Goal: Transaction & Acquisition: Purchase product/service

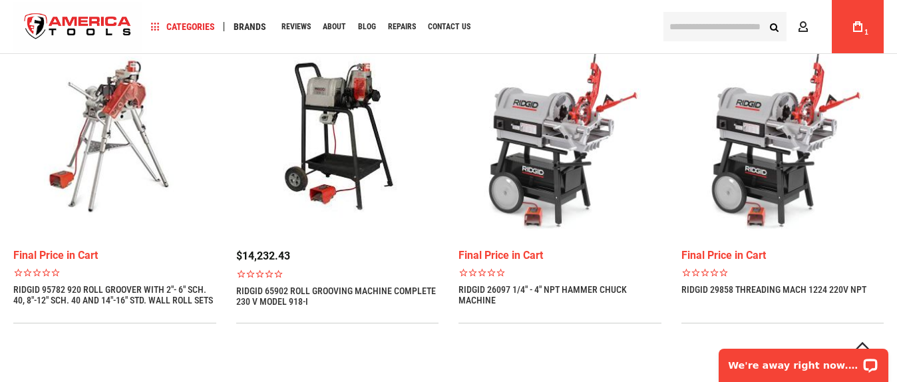
scroll to position [1007, 0]
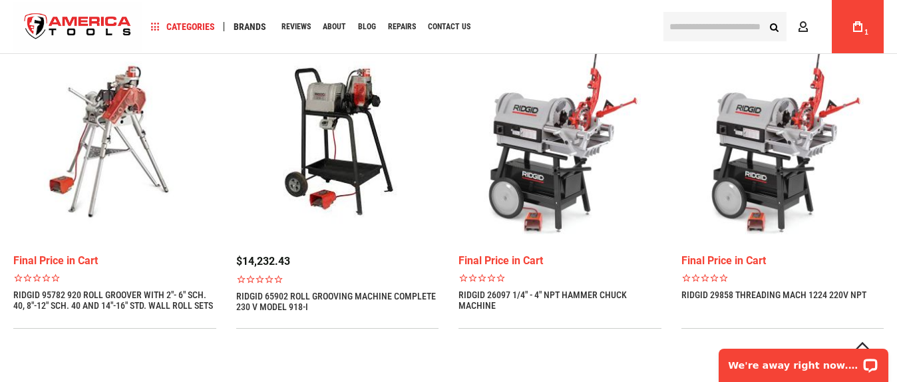
click at [635, 211] on img at bounding box center [559, 141] width 203 height 203
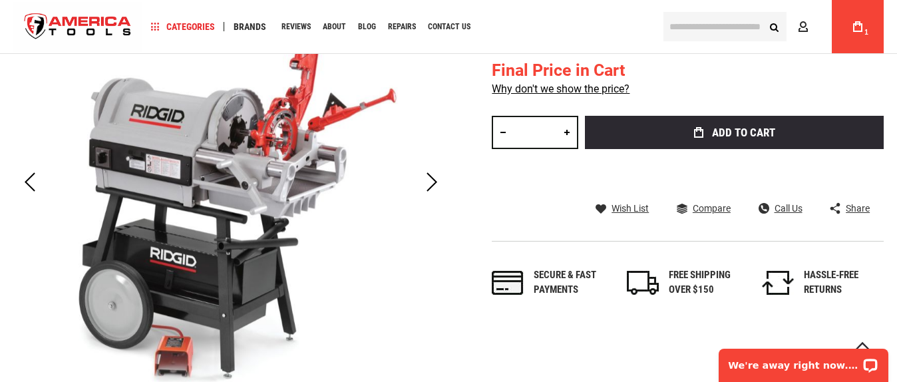
scroll to position [258, 0]
click at [444, 181] on div "Next" at bounding box center [431, 182] width 33 height 47
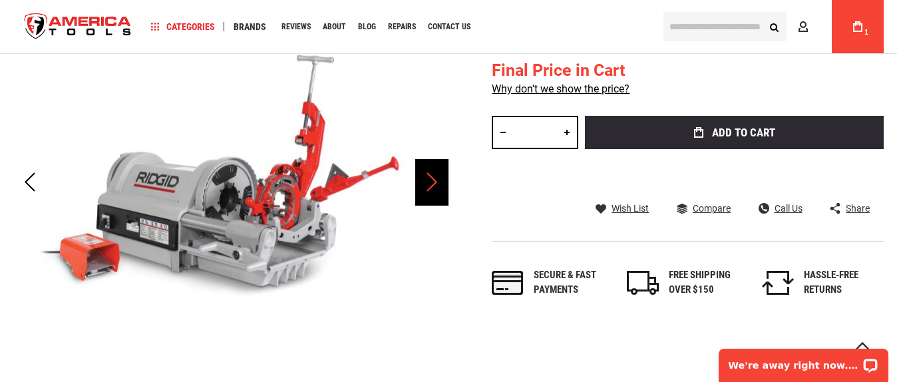
click at [444, 181] on div "Next" at bounding box center [431, 182] width 33 height 47
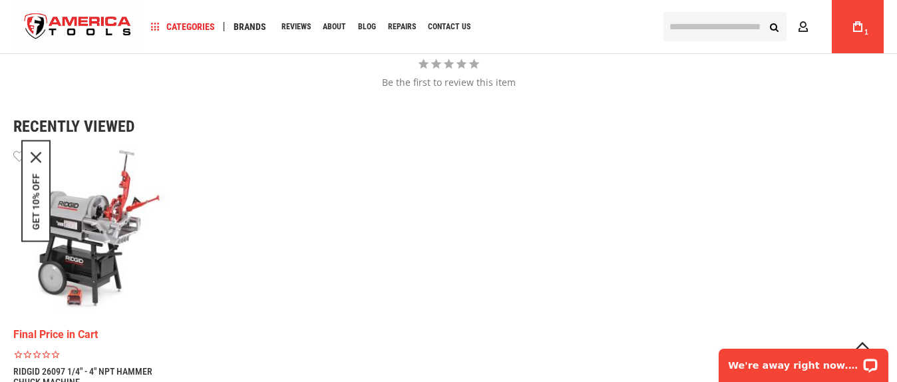
scroll to position [1457, 0]
